Goal: Task Accomplishment & Management: Manage account settings

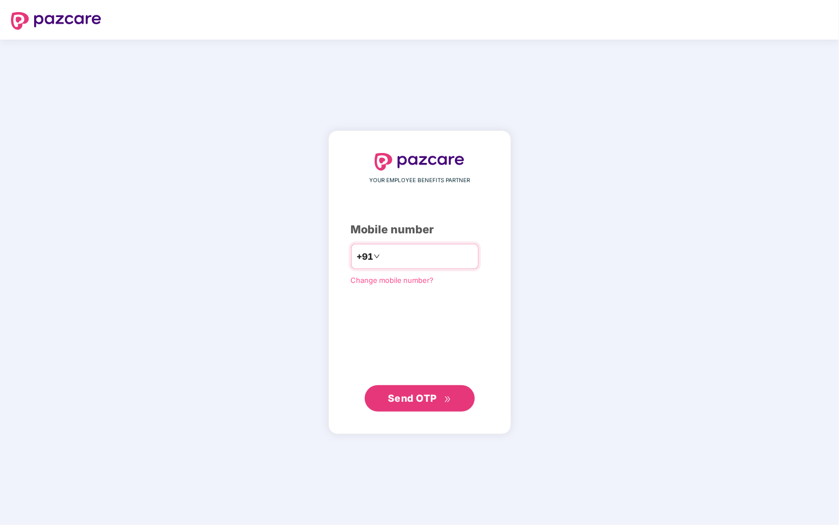
type input "**********"
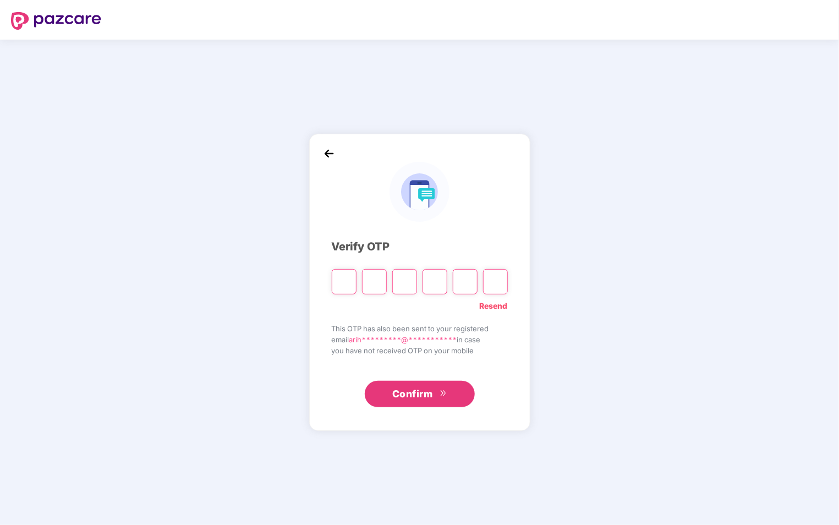
type input "*"
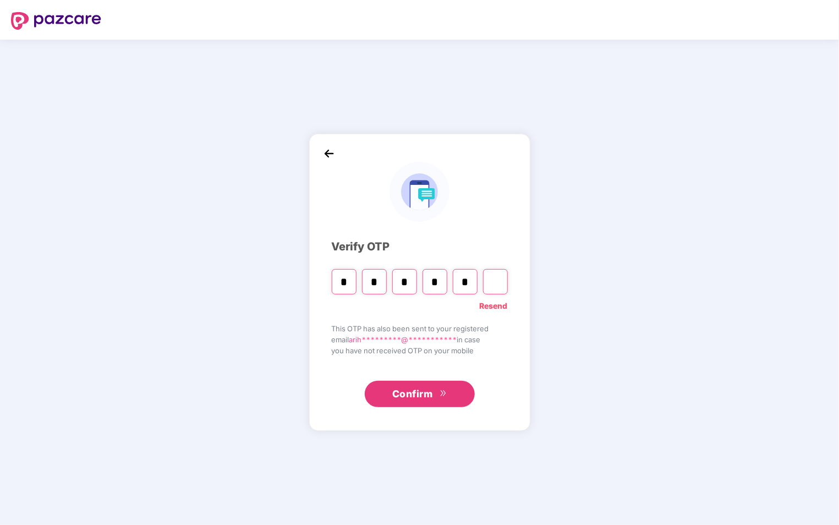
type input "*"
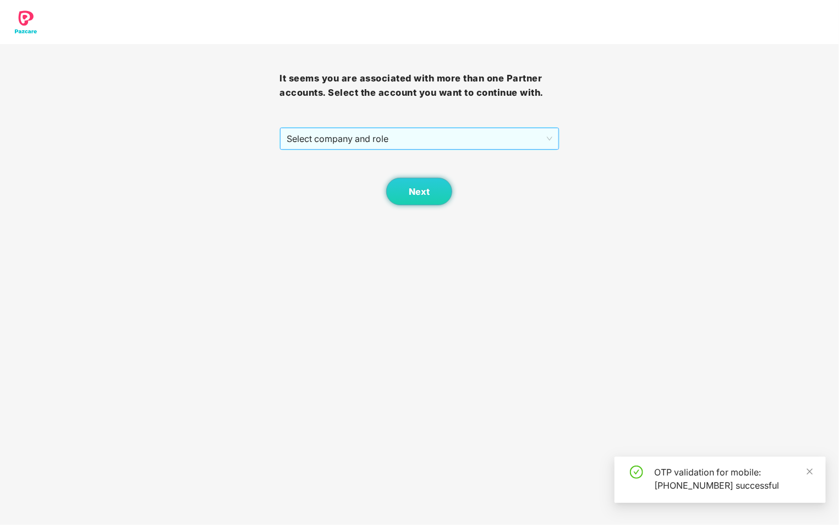
click at [501, 135] on span "Select company and role" at bounding box center [418, 138] width 265 height 21
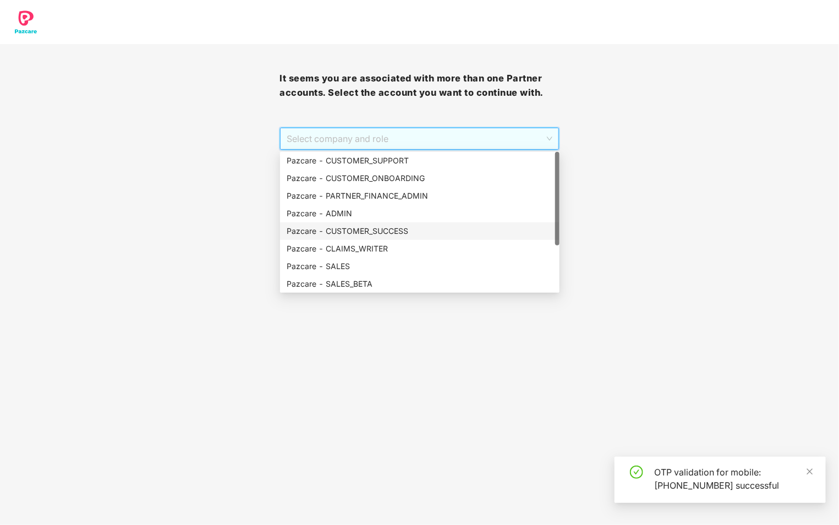
scroll to position [70, 0]
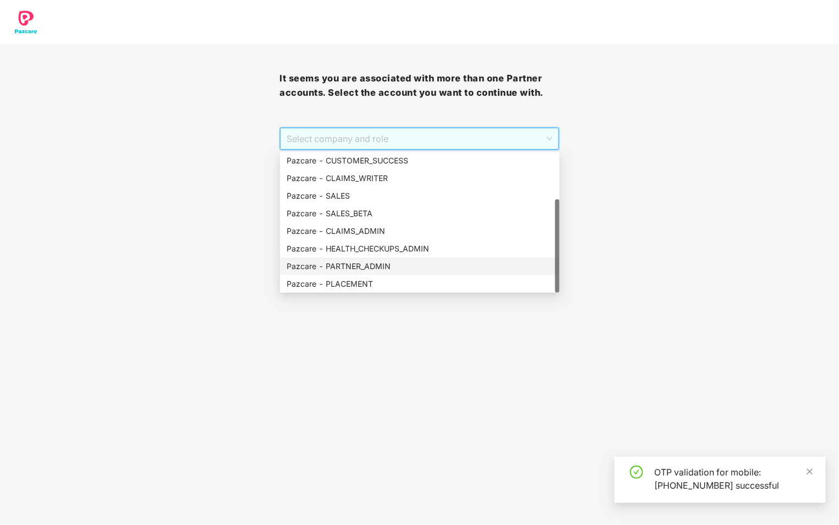
click at [388, 267] on div "Pazcare - PARTNER_ADMIN" at bounding box center [419, 266] width 266 height 12
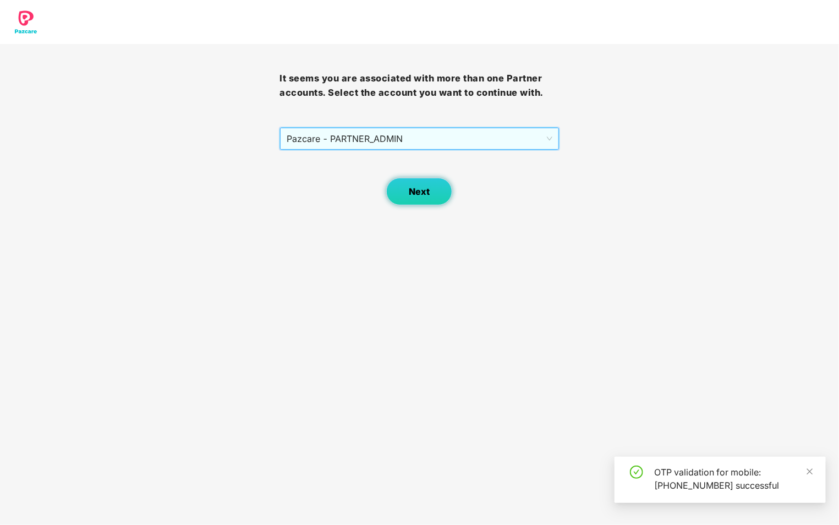
click at [431, 197] on button "Next" at bounding box center [419, 191] width 66 height 27
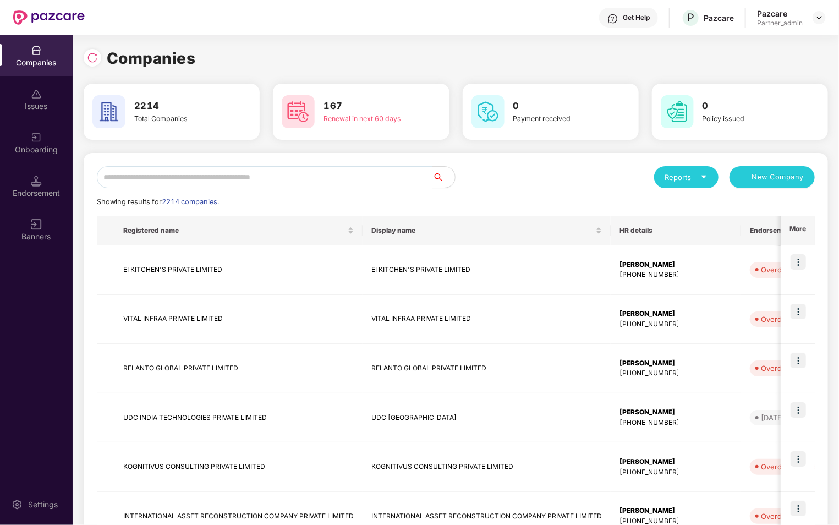
click at [32, 145] on div "Onboarding" at bounding box center [36, 149] width 73 height 11
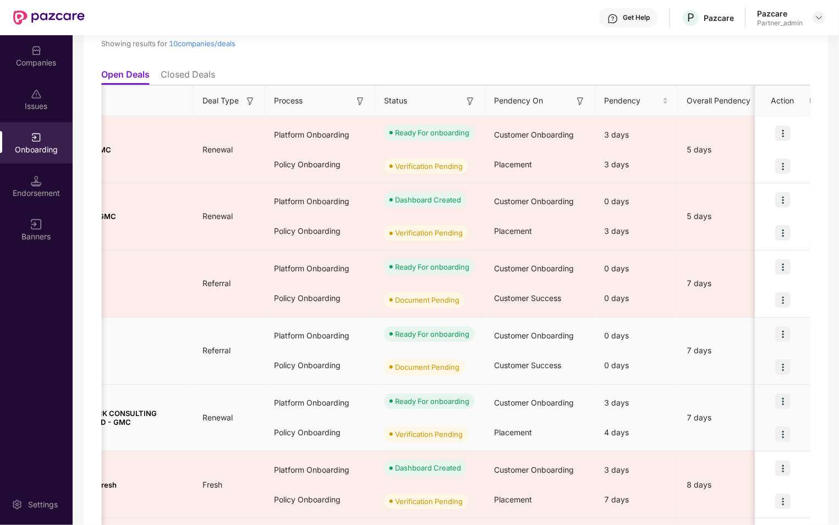
scroll to position [0, 120]
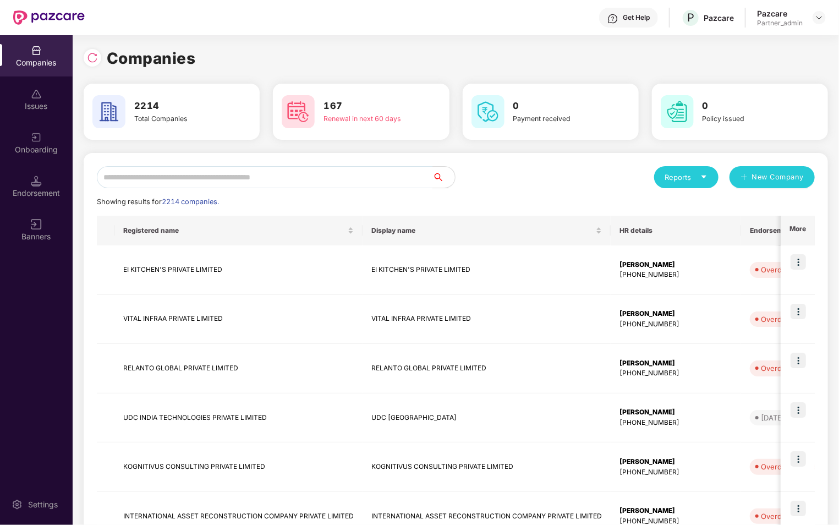
click at [31, 179] on img at bounding box center [36, 180] width 11 height 11
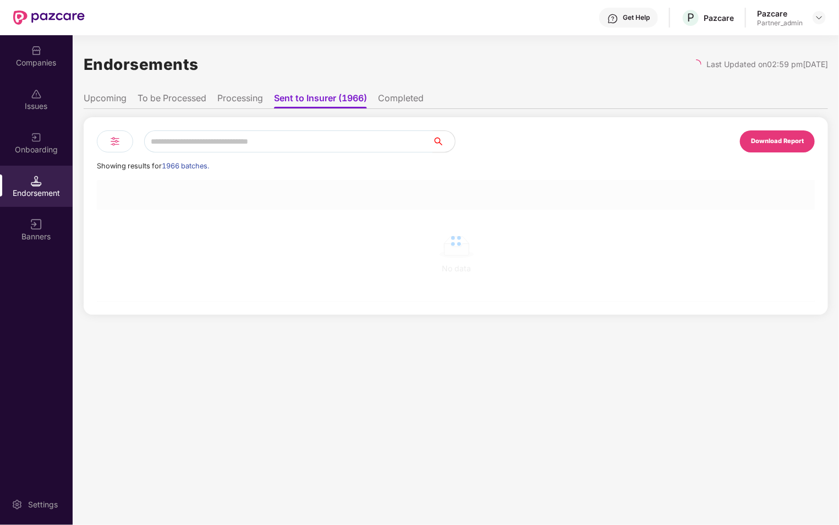
click at [30, 153] on div "Onboarding" at bounding box center [36, 149] width 73 height 11
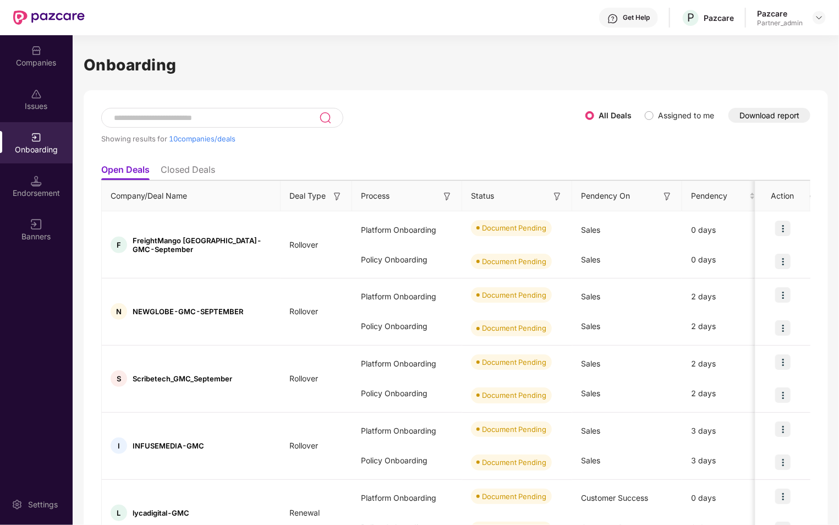
click at [338, 194] on img at bounding box center [337, 196] width 11 height 11
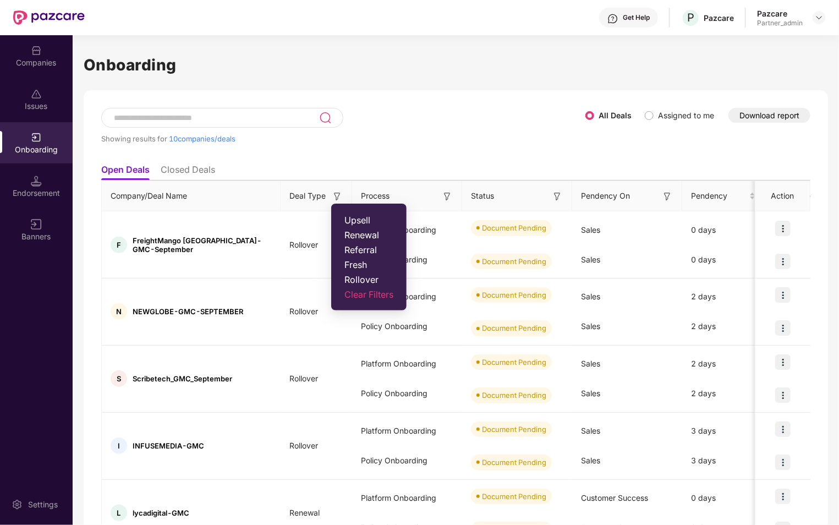
click at [369, 231] on span "Renewal" at bounding box center [368, 234] width 49 height 11
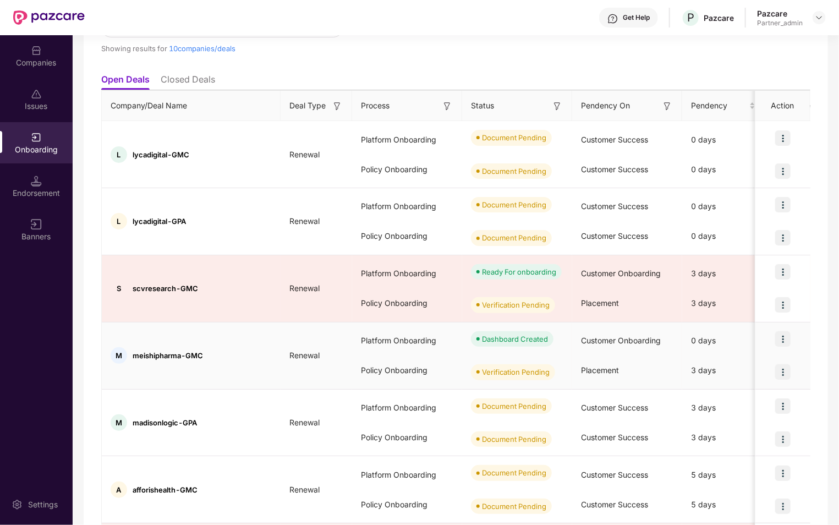
scroll to position [106, 0]
